Goal: Check status

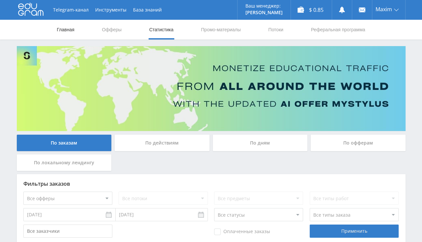
click at [60, 28] on link "Главная" at bounding box center [65, 30] width 19 height 20
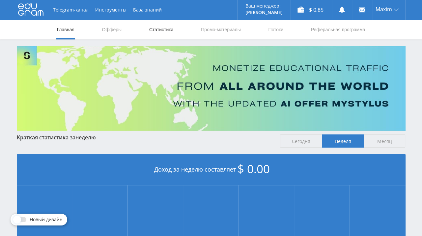
click at [160, 30] on link "Статистика" at bounding box center [161, 30] width 26 height 20
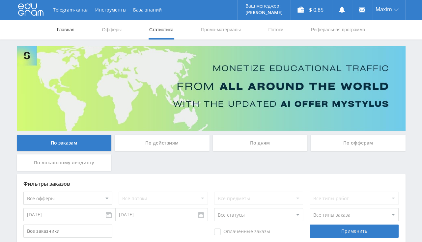
click at [59, 31] on link "Главная" at bounding box center [65, 30] width 19 height 20
click at [70, 30] on link "Главная" at bounding box center [65, 30] width 19 height 20
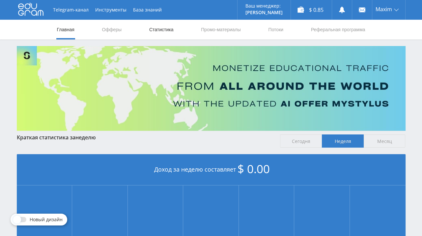
click at [161, 31] on link "Статистика" at bounding box center [161, 30] width 26 height 20
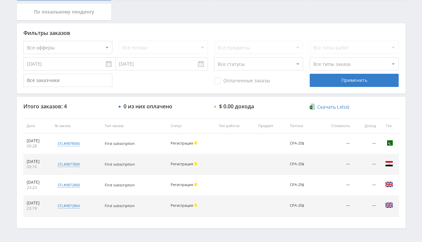
scroll to position [166, 0]
